Goal: Task Accomplishment & Management: Use online tool/utility

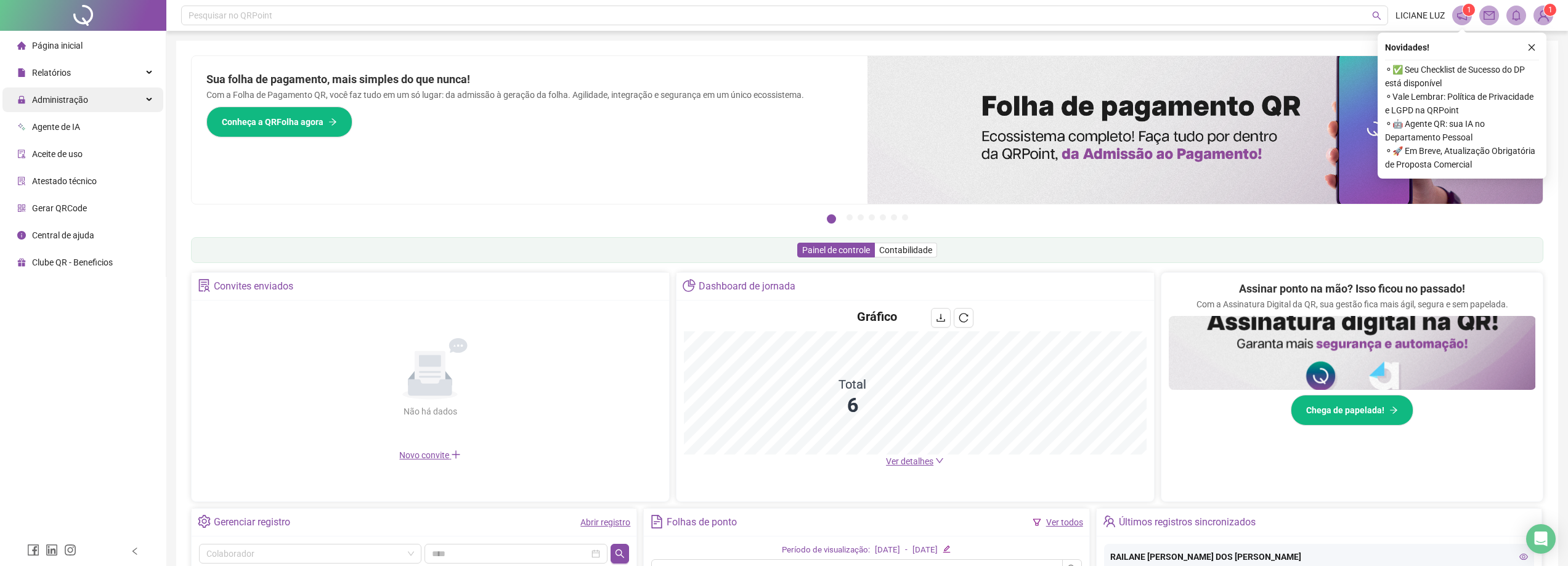
click at [61, 100] on span "Administração" at bounding box center [60, 100] width 56 height 10
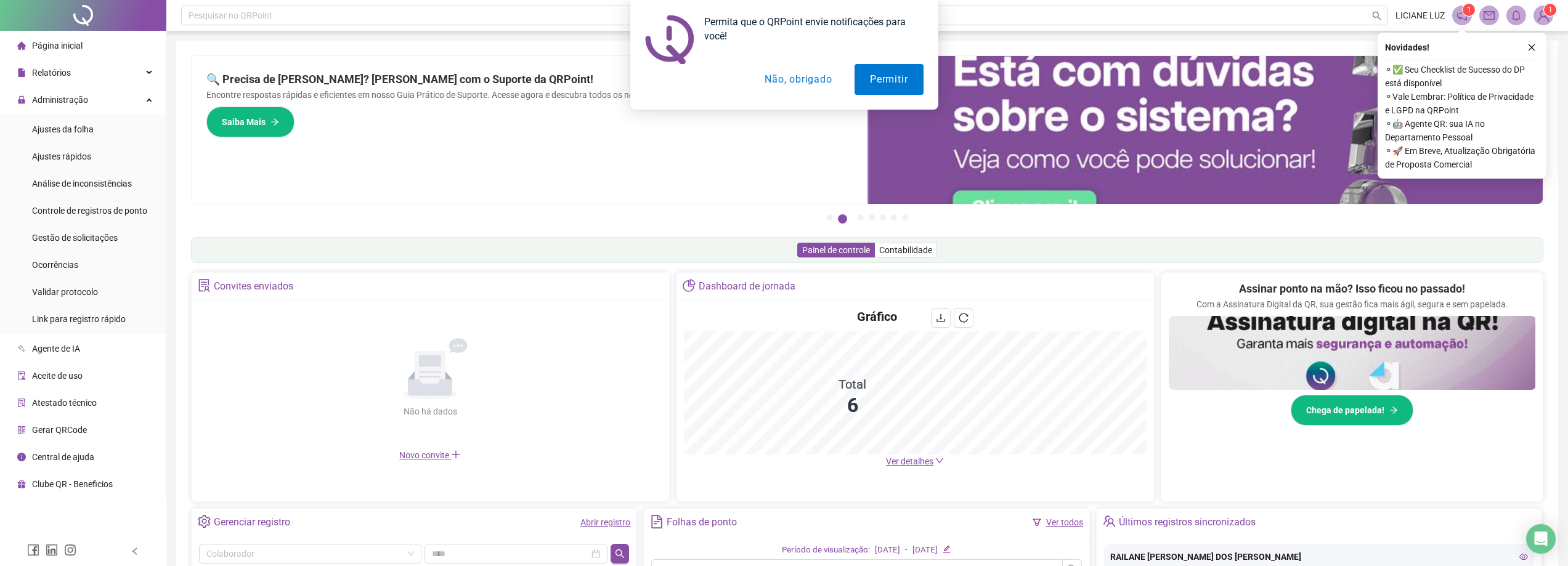
click at [807, 78] on button "Não, obrigado" at bounding box center [798, 79] width 98 height 31
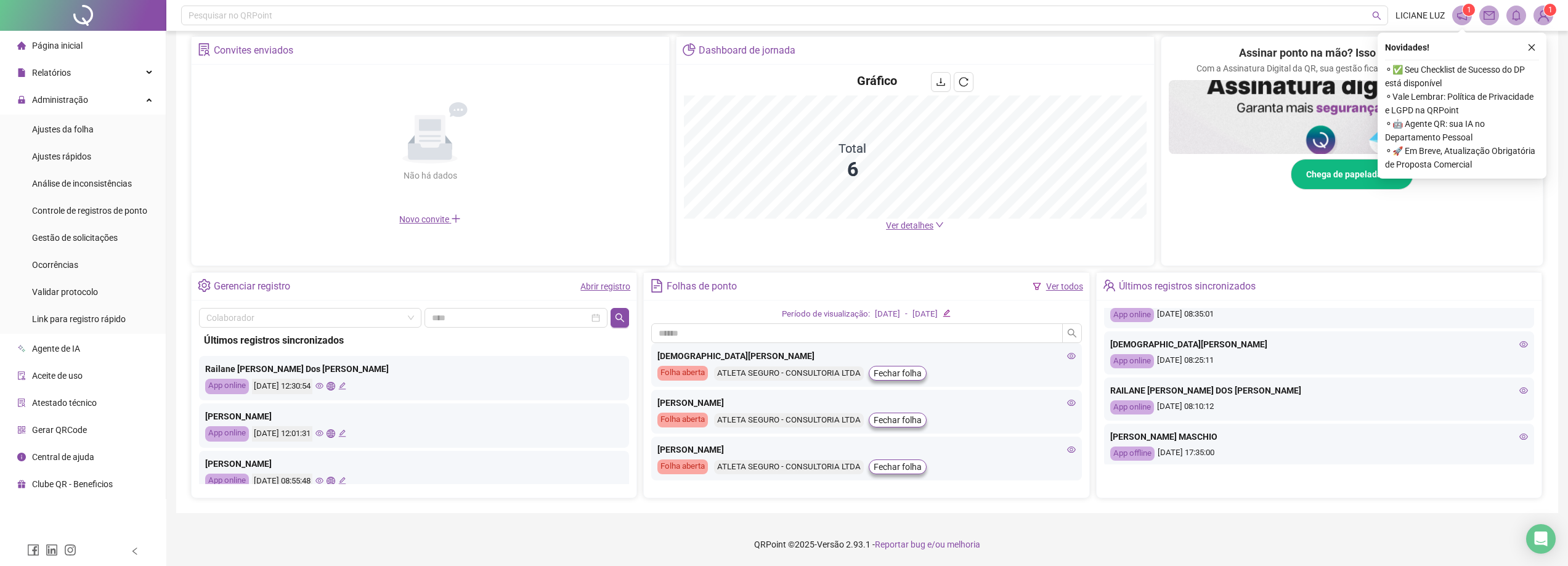
scroll to position [533, 0]
click at [73, 219] on div "Controle de registros de ponto" at bounding box center [89, 211] width 115 height 25
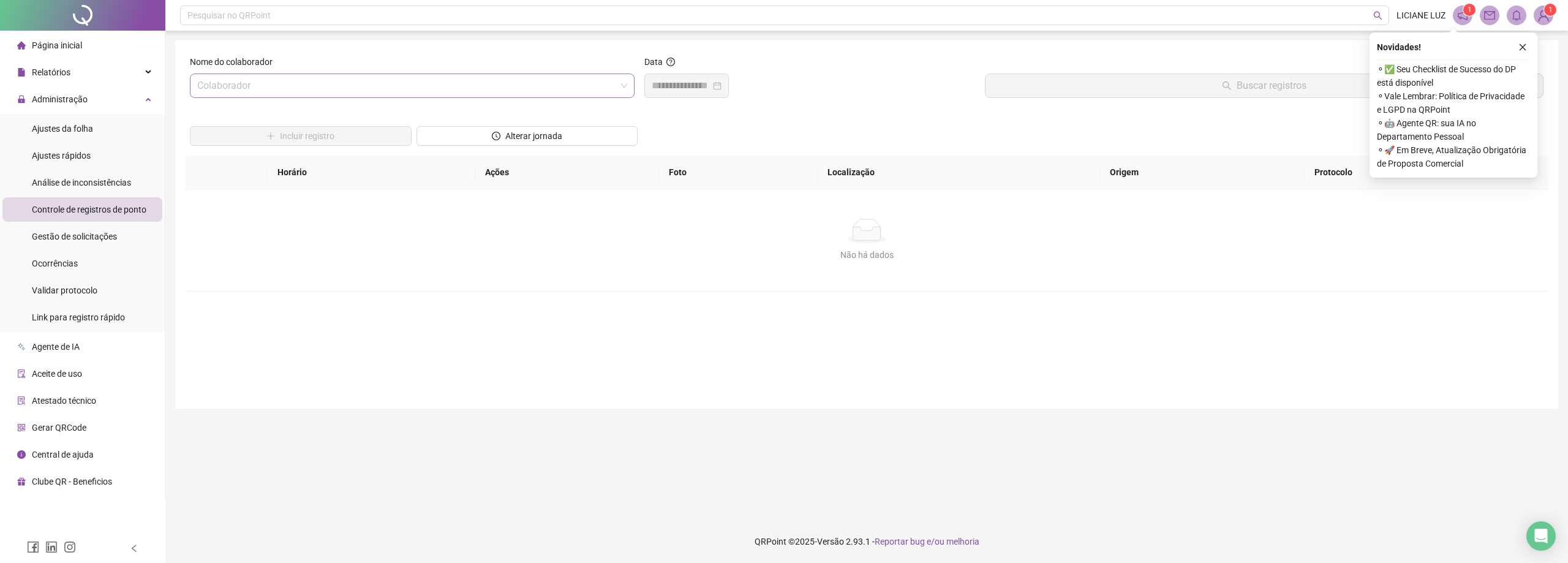
click at [325, 84] on input "search" at bounding box center [407, 86] width 419 height 23
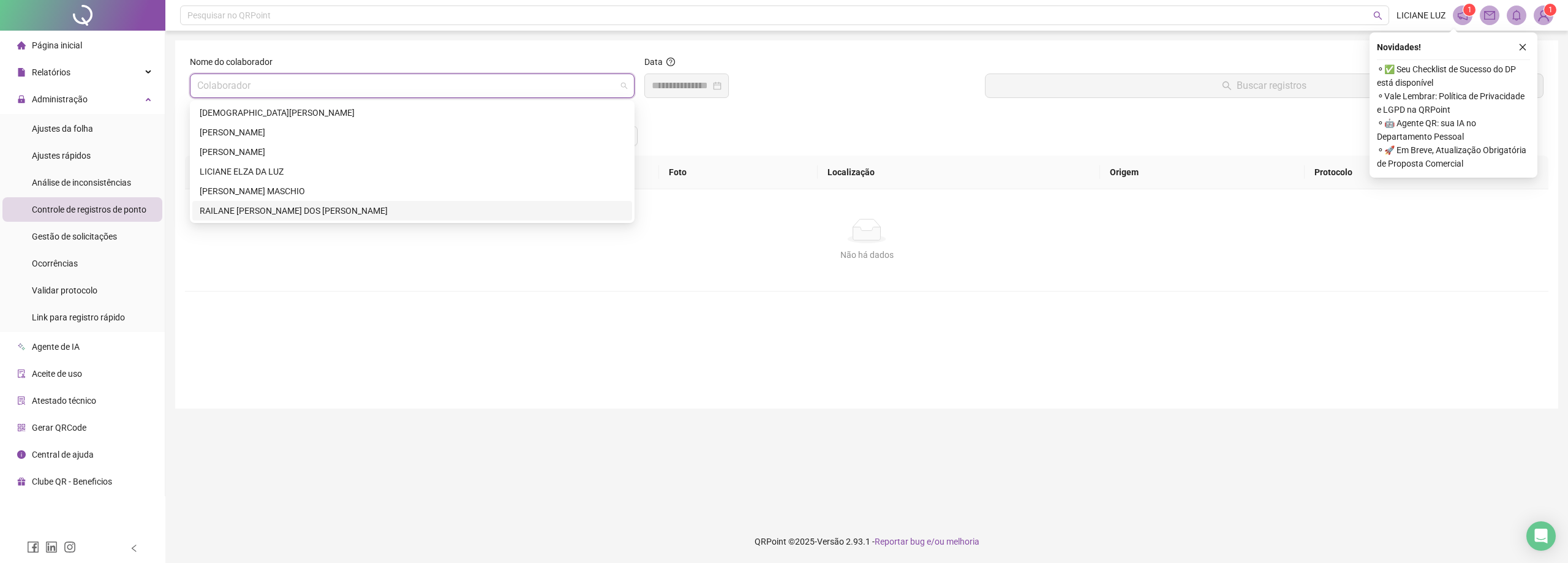
click at [231, 206] on div "RAILANE [PERSON_NAME] DOS [PERSON_NAME]" at bounding box center [412, 211] width 425 height 13
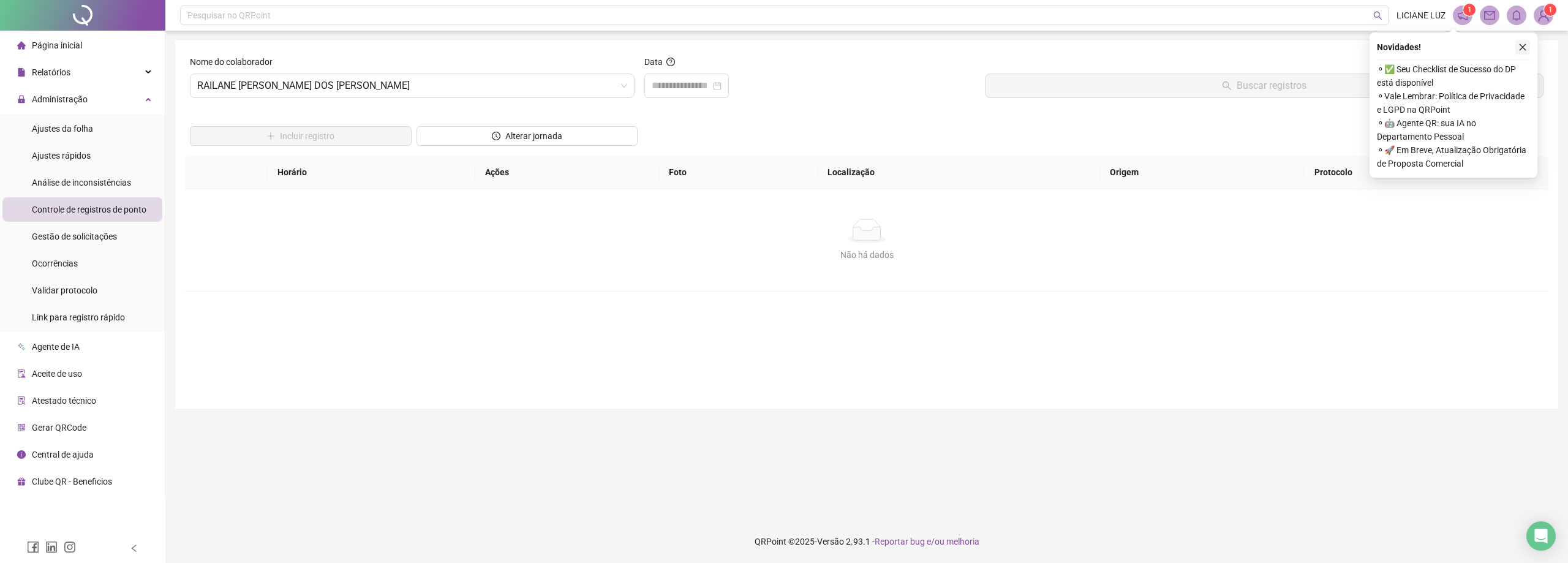
click at [1525, 45] on icon "close" at bounding box center [1523, 47] width 9 height 9
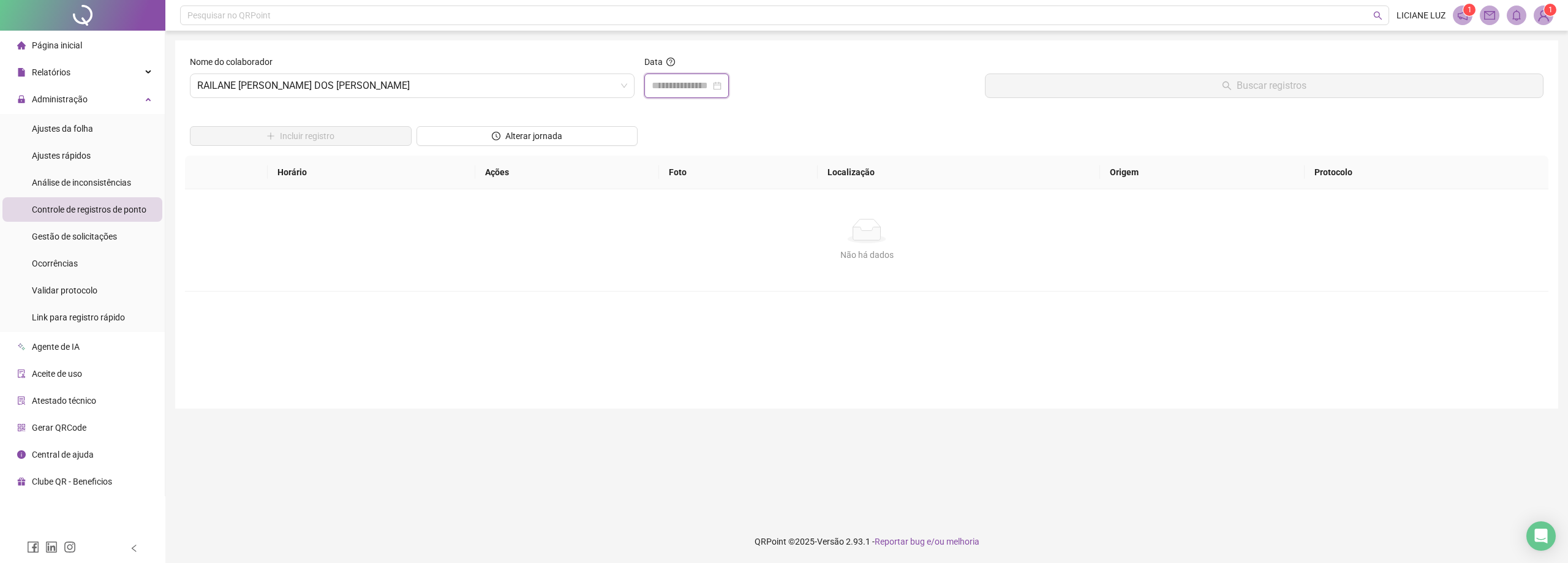
click at [684, 88] on input at bounding box center [681, 86] width 59 height 15
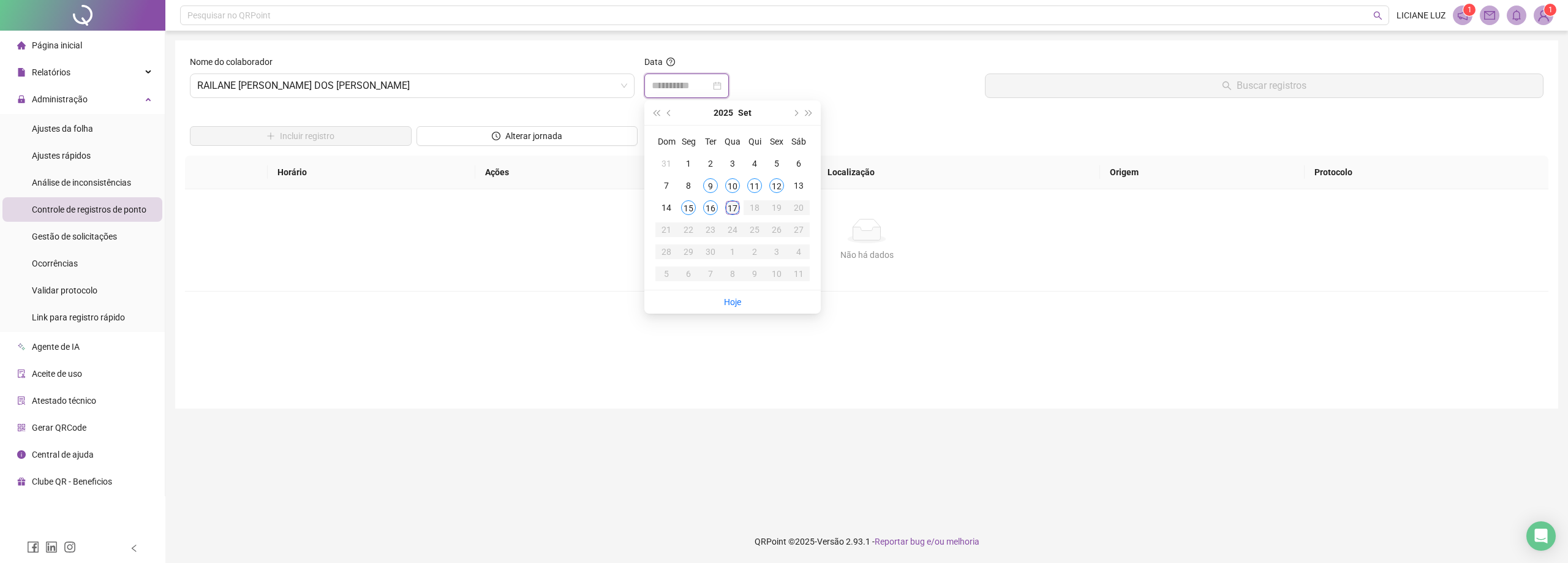
type input "**********"
click at [735, 213] on div "17" at bounding box center [733, 208] width 15 height 15
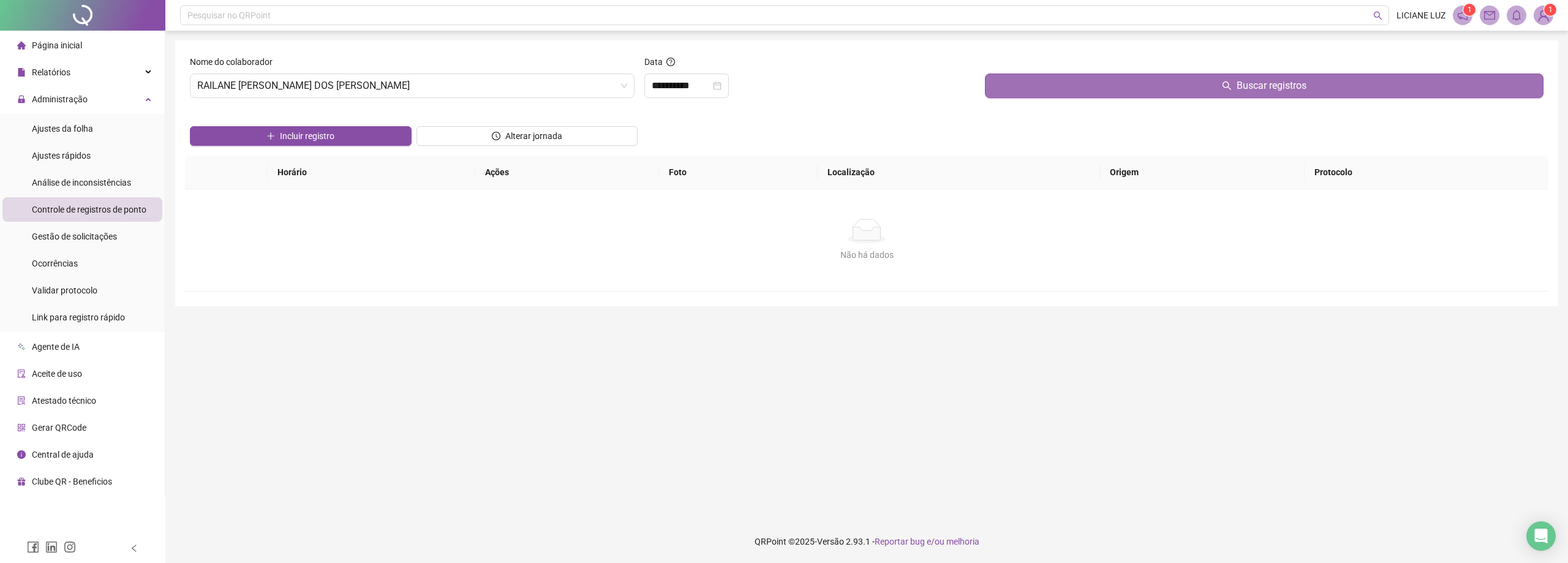
click at [1227, 90] on icon "search" at bounding box center [1227, 86] width 10 height 10
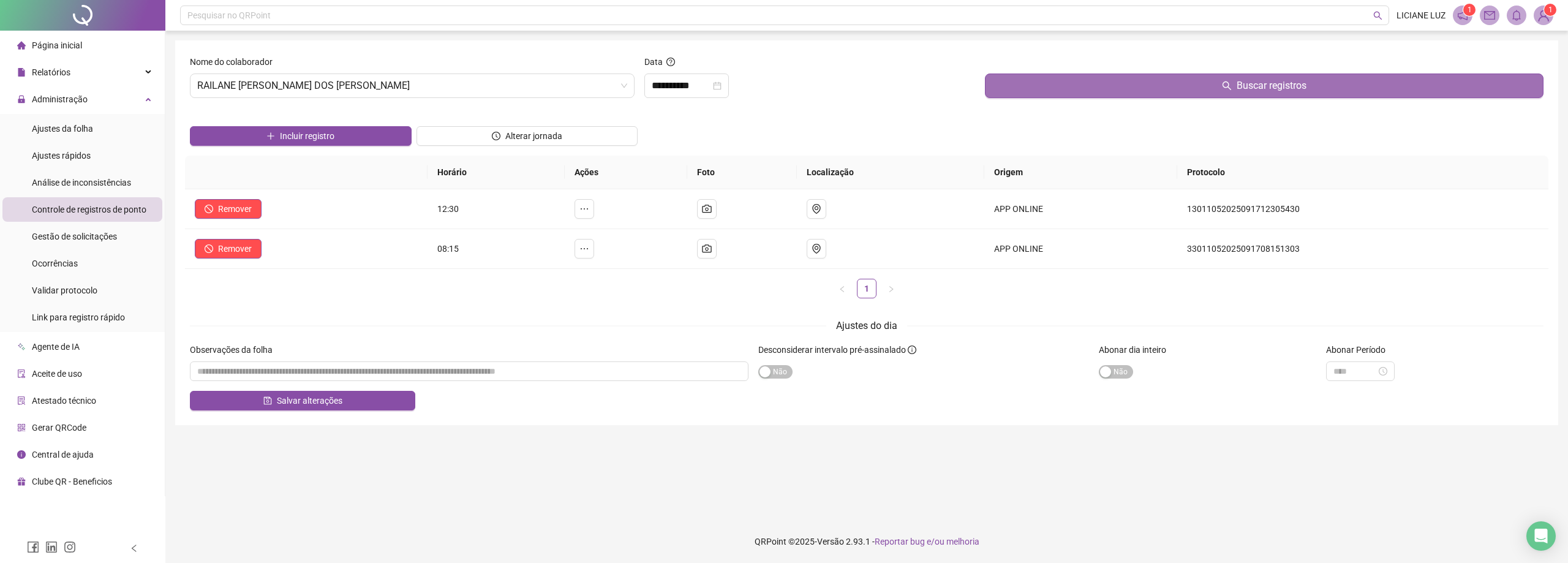
click at [65, 36] on div "Página inicial" at bounding box center [50, 45] width 65 height 25
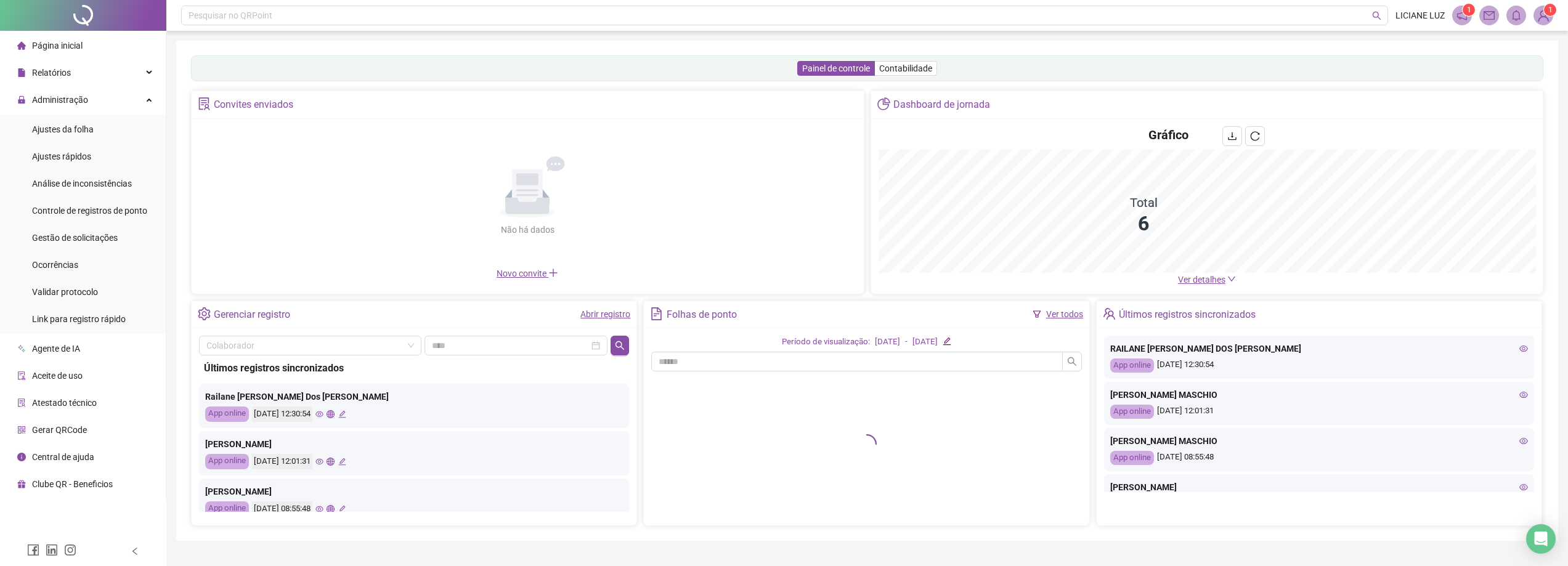
click at [323, 463] on icon "eye" at bounding box center [319, 461] width 8 height 8
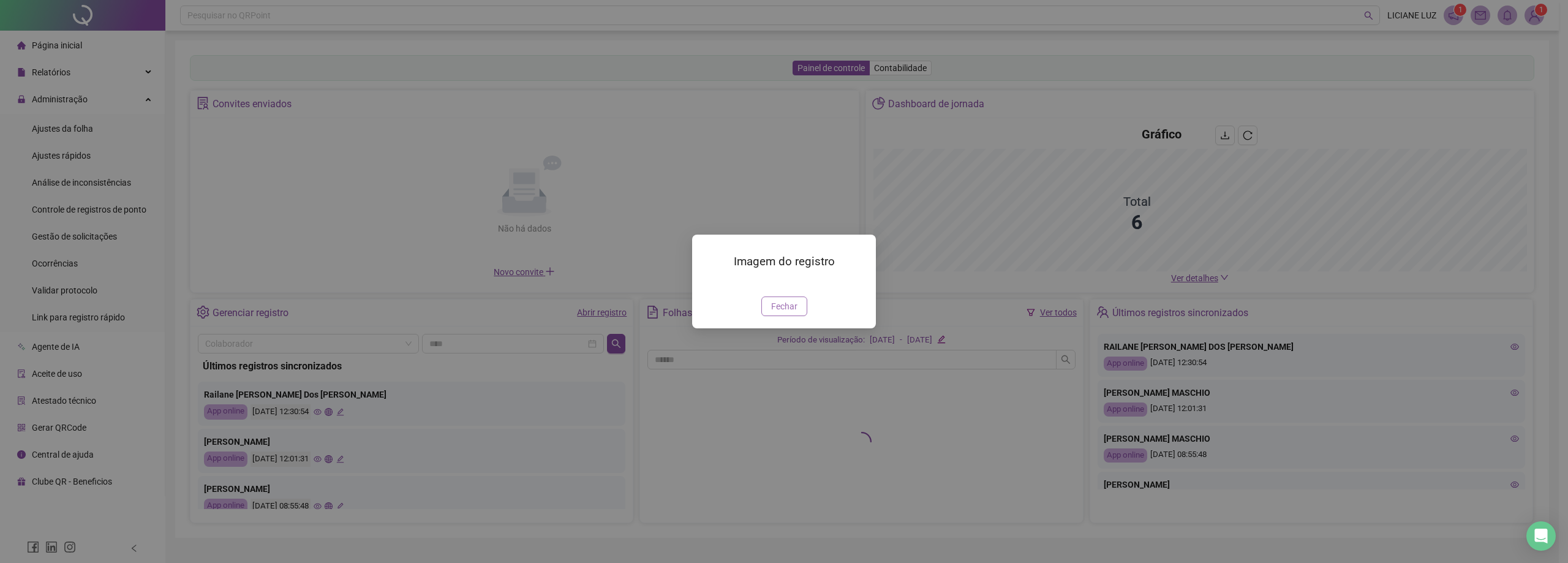
click at [780, 313] on span "Fechar" at bounding box center [784, 306] width 26 height 13
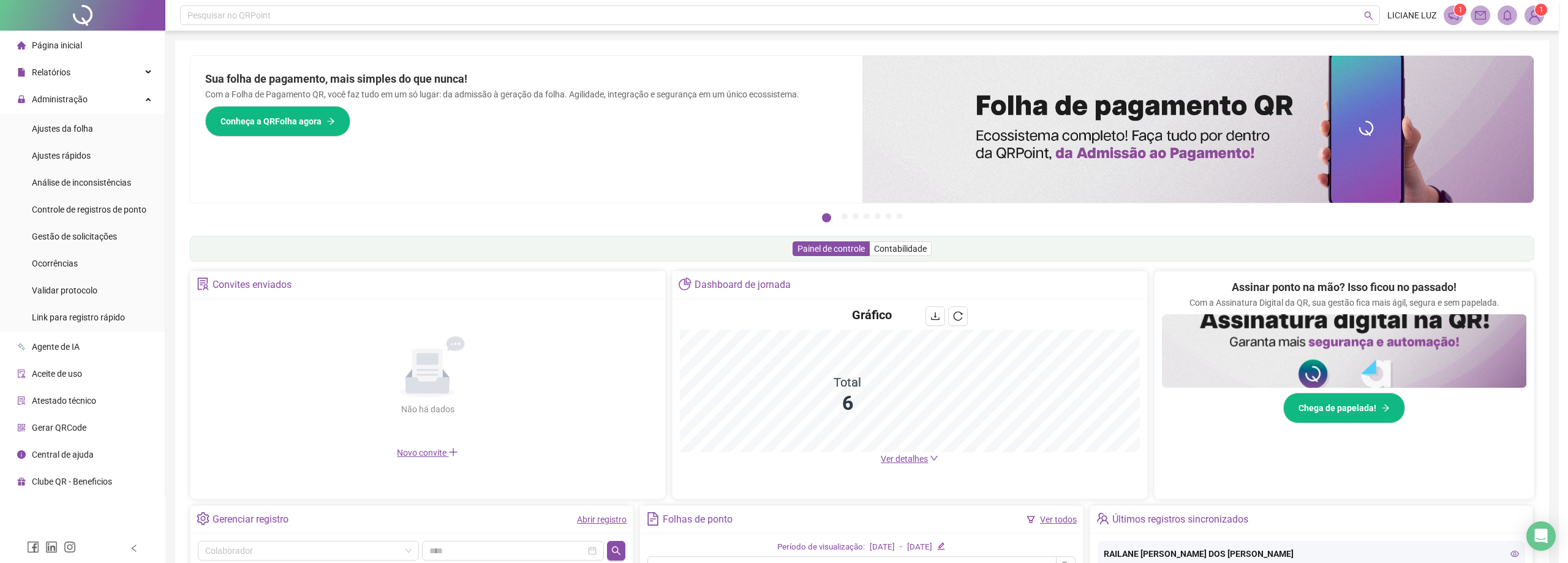
click at [788, 377] on div "Imagem do registro Fechar" at bounding box center [784, 281] width 1568 height 563
